Goal: Task Accomplishment & Management: Use online tool/utility

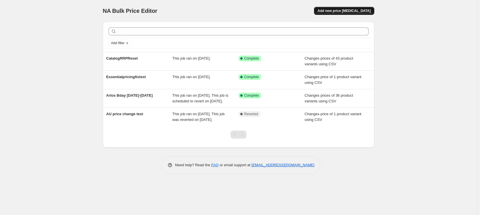
click at [341, 11] on span "Add new price [MEDICAL_DATA]" at bounding box center [343, 11] width 53 height 5
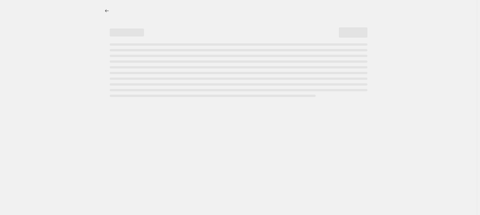
select select "percentage"
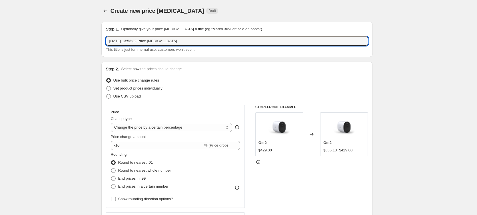
drag, startPoint x: 206, startPoint y: 42, endPoint x: 94, endPoint y: 38, distance: 111.9
type input "Fathers Day 2025 - [DATE] - [DATE]"
drag, startPoint x: 136, startPoint y: 95, endPoint x: 149, endPoint y: 96, distance: 13.1
click at [136, 95] on span "Use CSV upload" at bounding box center [126, 96] width 27 height 4
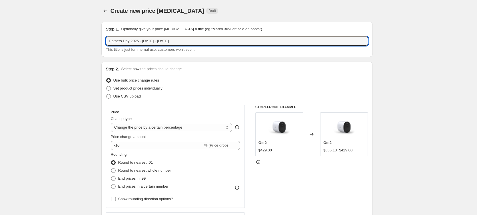
click at [106, 94] on input "Use CSV upload" at bounding box center [106, 94] width 0 height 0
radio input "true"
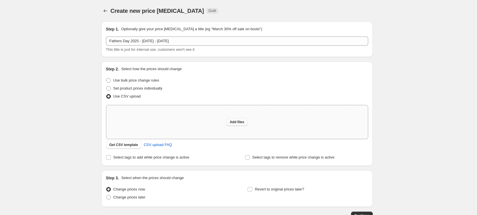
click at [244, 124] on span "Add files" at bounding box center [236, 122] width 15 height 5
type input "C:\fakepath\FathersDay25Sopifyupload.csv"
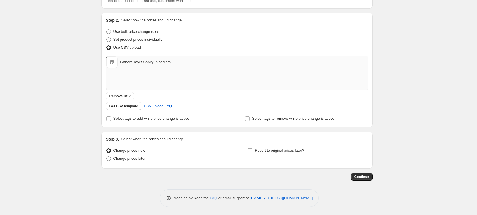
scroll to position [49, 0]
click at [145, 159] on span "Change prices later" at bounding box center [129, 158] width 32 height 4
click at [125, 159] on span "Change prices later" at bounding box center [129, 158] width 32 height 4
click at [106, 156] on input "Change prices later" at bounding box center [106, 156] width 0 height 0
radio input "true"
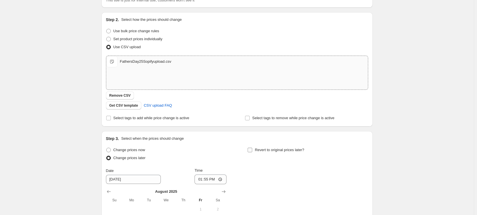
click at [250, 150] on input "Revert to original prices later?" at bounding box center [249, 150] width 5 height 5
checkbox input "true"
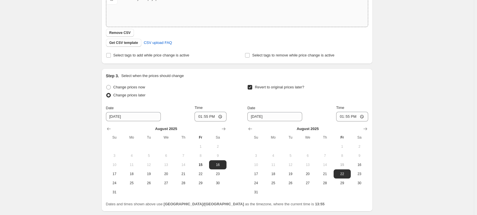
scroll to position [143, 0]
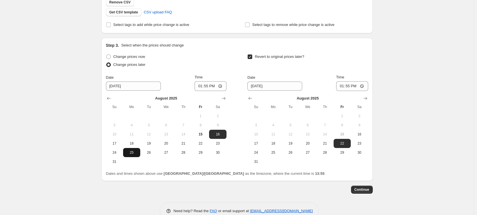
click at [132, 155] on span "25" at bounding box center [131, 152] width 13 height 5
type input "[DATE]"
click at [202, 85] on input "13:55" at bounding box center [210, 86] width 32 height 10
type input "00:00"
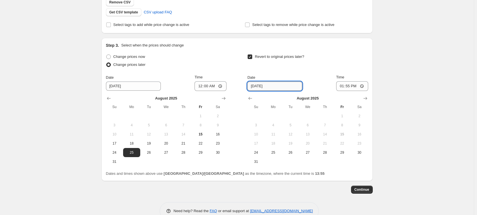
click at [266, 85] on input "[DATE]" at bounding box center [274, 86] width 55 height 9
click at [365, 98] on icon "Show next month, September 2025" at bounding box center [365, 98] width 4 height 3
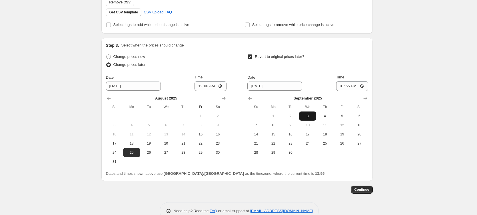
drag, startPoint x: 280, startPoint y: 123, endPoint x: 301, endPoint y: 116, distance: 22.5
click at [279, 123] on span "8" at bounding box center [273, 125] width 13 height 5
type input "[DATE]"
click at [341, 88] on input "13:55" at bounding box center [352, 86] width 32 height 10
type input "00:00"
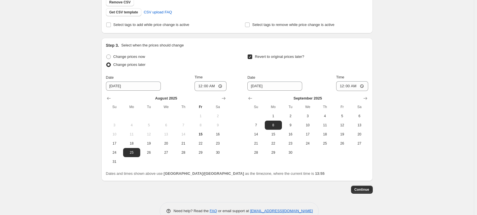
click at [405, 90] on div "Create new price [MEDICAL_DATA]. This page is ready Create new price [MEDICAL_D…" at bounding box center [237, 42] width 474 height 371
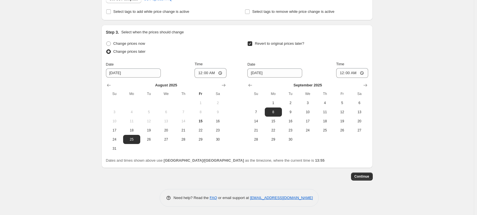
scroll to position [156, 0]
click at [367, 177] on span "Continue" at bounding box center [361, 176] width 15 height 5
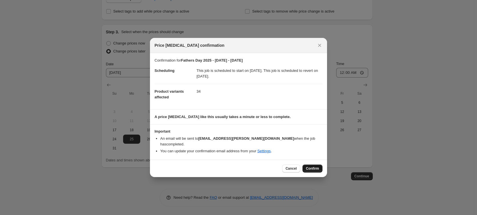
click at [314, 166] on span "Confirm" at bounding box center [312, 168] width 13 height 5
